Goal: Task Accomplishment & Management: Manage account settings

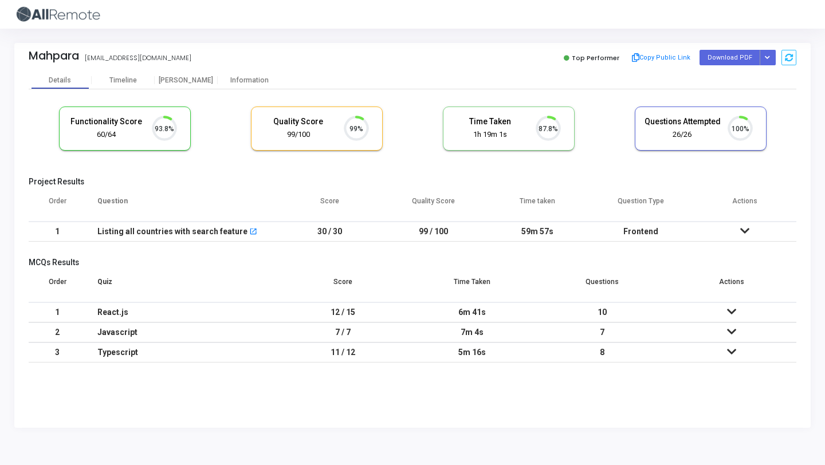
scroll to position [24, 29]
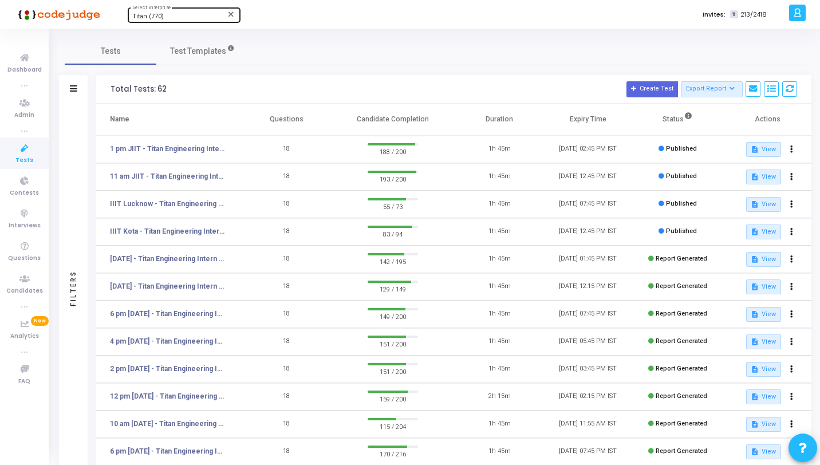
click at [147, 13] on span "Titan (770)" at bounding box center [147, 16] width 31 height 7
type input "Apprec"
click at [161, 35] on span "Appreciate (1127)" at bounding box center [200, 36] width 137 height 19
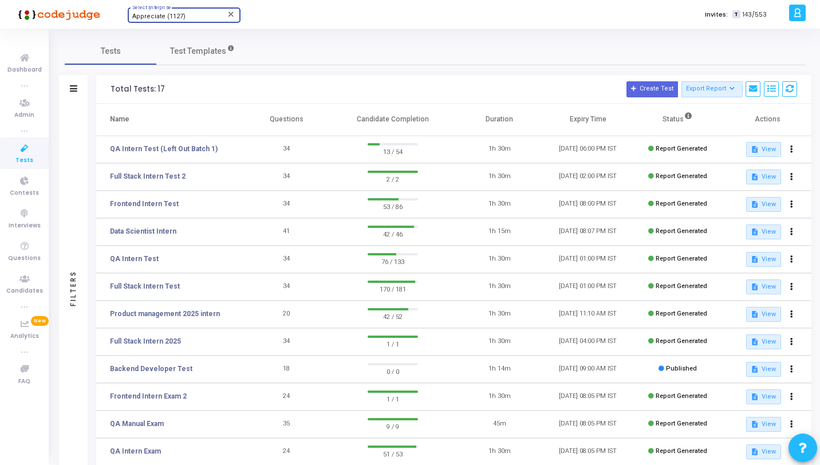
click at [34, 148] on icon at bounding box center [25, 148] width 24 height 14
click at [798, 11] on icon at bounding box center [797, 12] width 9 height 13
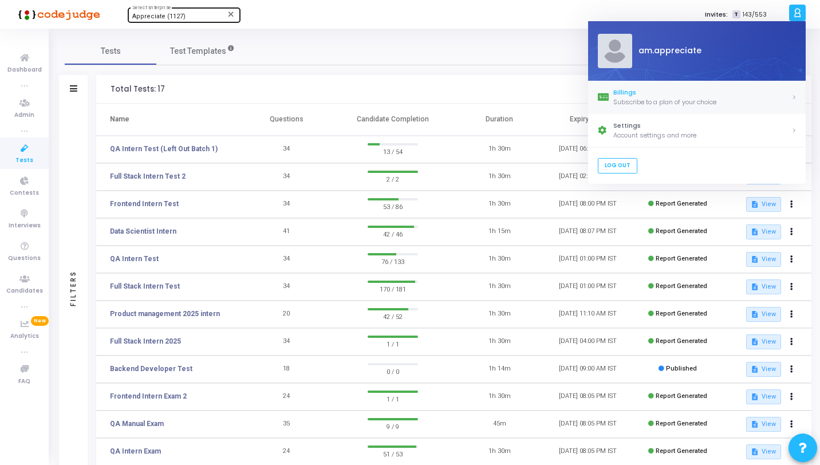
click at [636, 96] on div "Billings" at bounding box center [702, 93] width 178 height 10
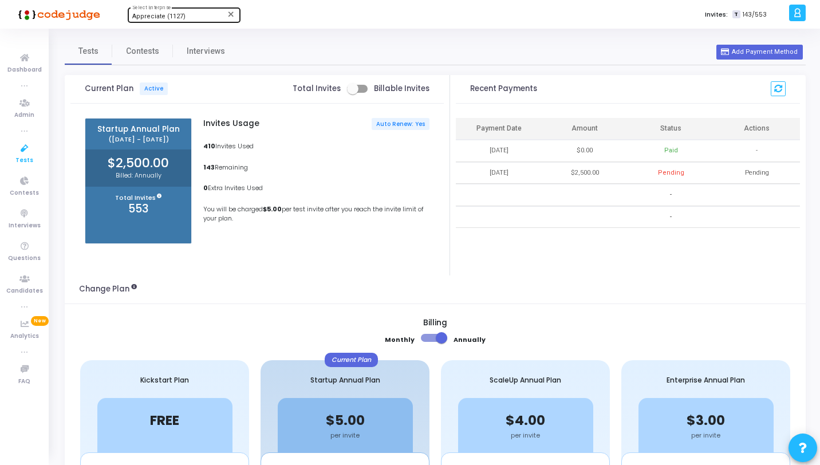
click at [30, 149] on icon at bounding box center [25, 148] width 24 height 14
